Goal: Transaction & Acquisition: Book appointment/travel/reservation

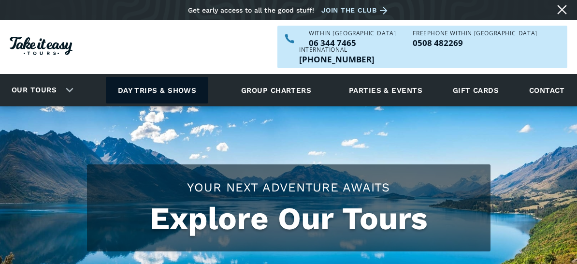
click at [174, 77] on link "Day trips & shows" at bounding box center [157, 90] width 103 height 27
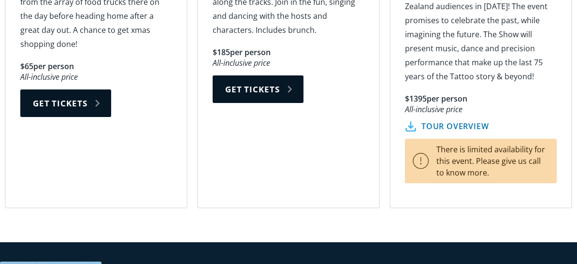
scroll to position [1885, 0]
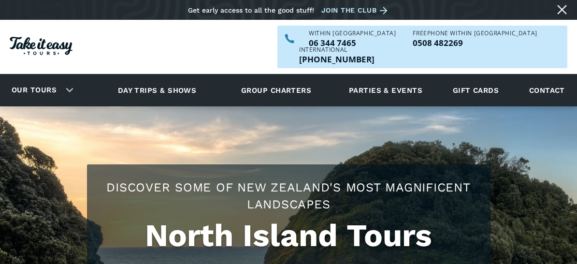
checkbox input "true"
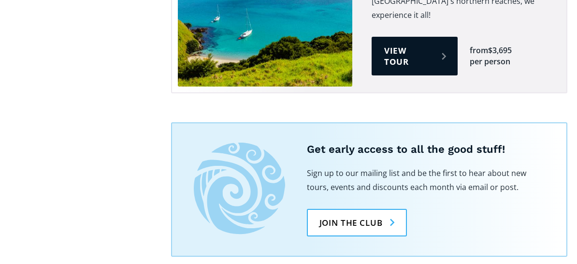
scroll to position [1933, 0]
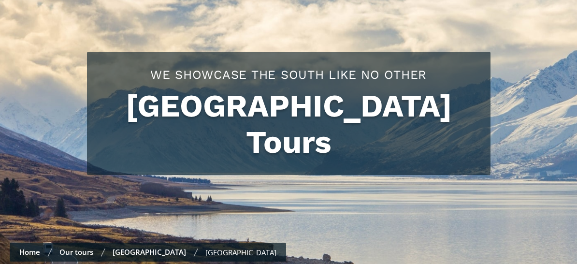
checkbox input "true"
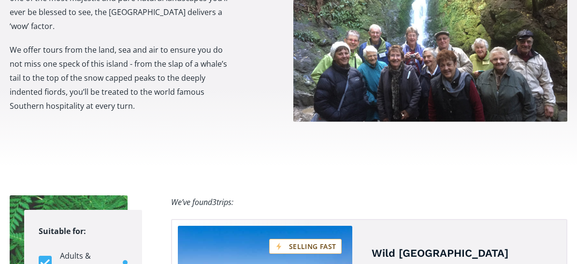
scroll to position [483, 0]
